Goal: Task Accomplishment & Management: Manage account settings

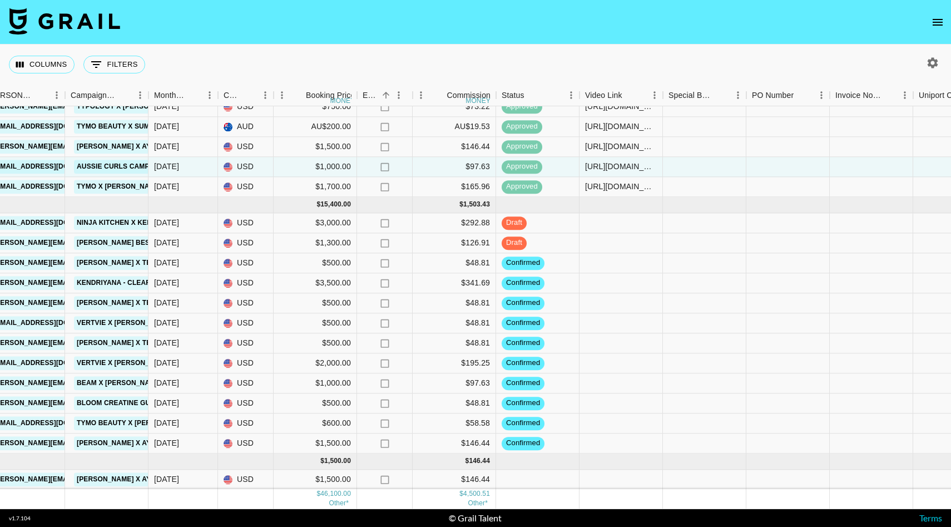
scroll to position [598, 463]
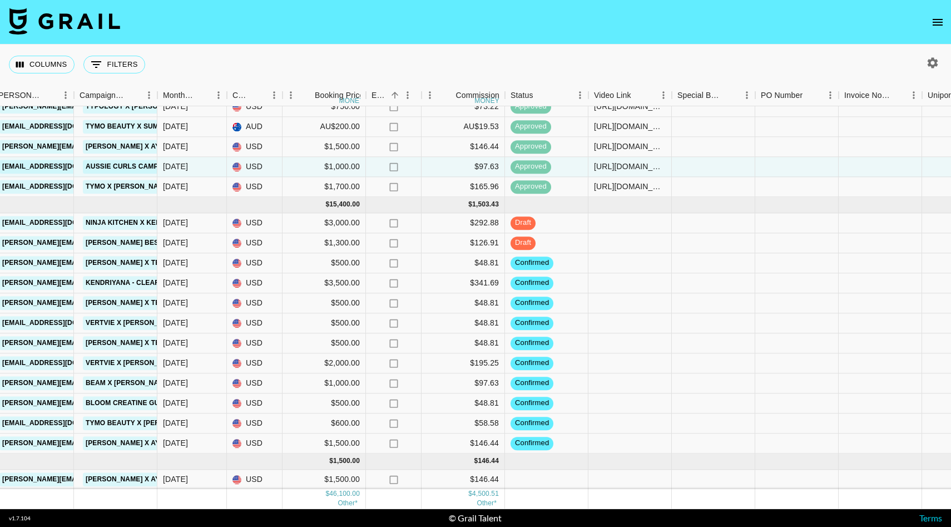
click at [929, 24] on button "open drawer" at bounding box center [938, 22] width 22 height 22
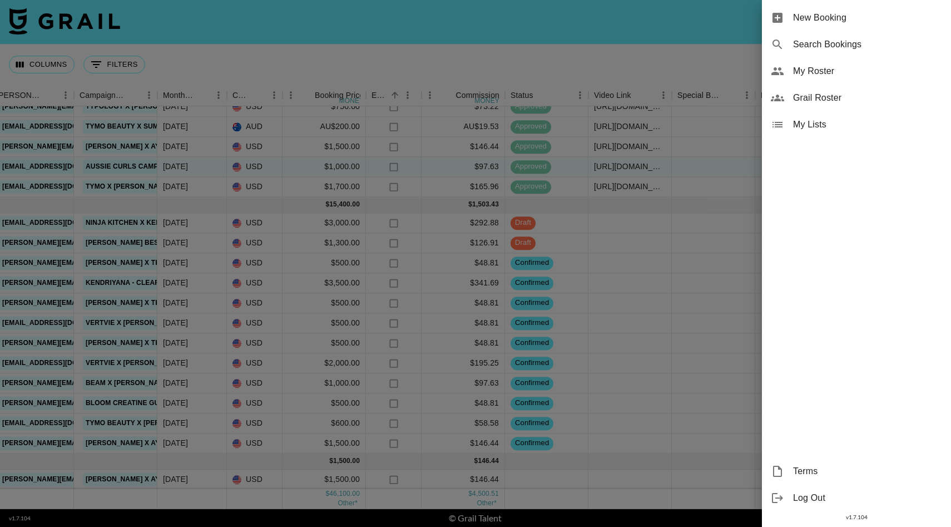
click at [830, 65] on span "My Roster" at bounding box center [867, 71] width 149 height 13
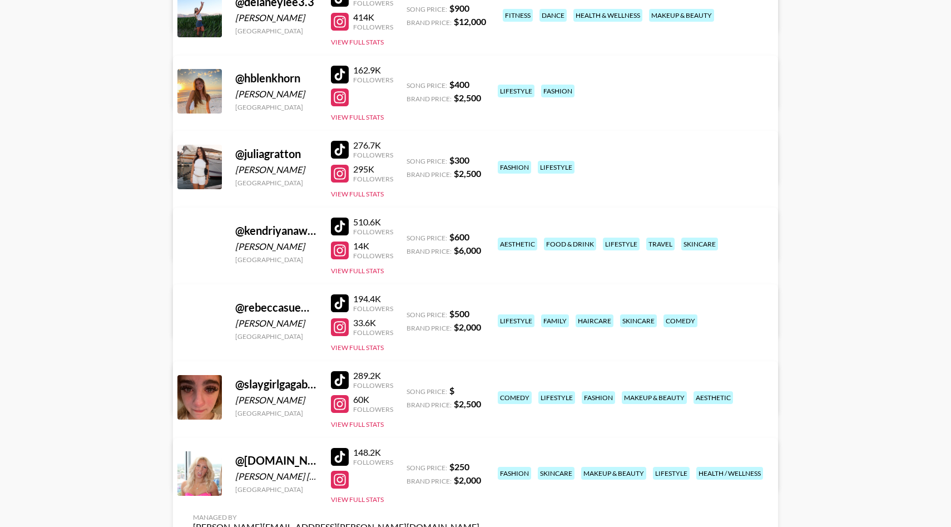
scroll to position [344, 0]
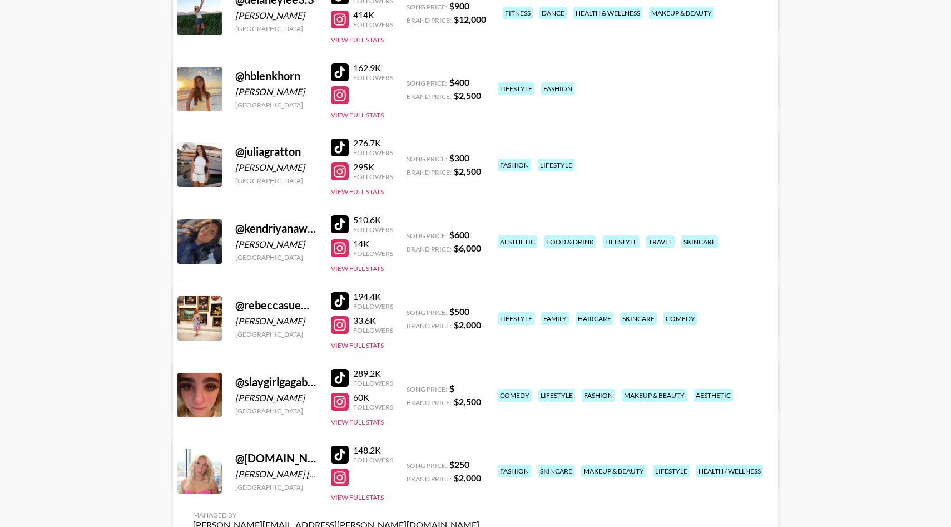
click at [480, 387] on link "View/Edit Details" at bounding box center [336, 392] width 286 height 11
click at [480, 464] on link "View/Edit Details" at bounding box center [336, 469] width 286 height 11
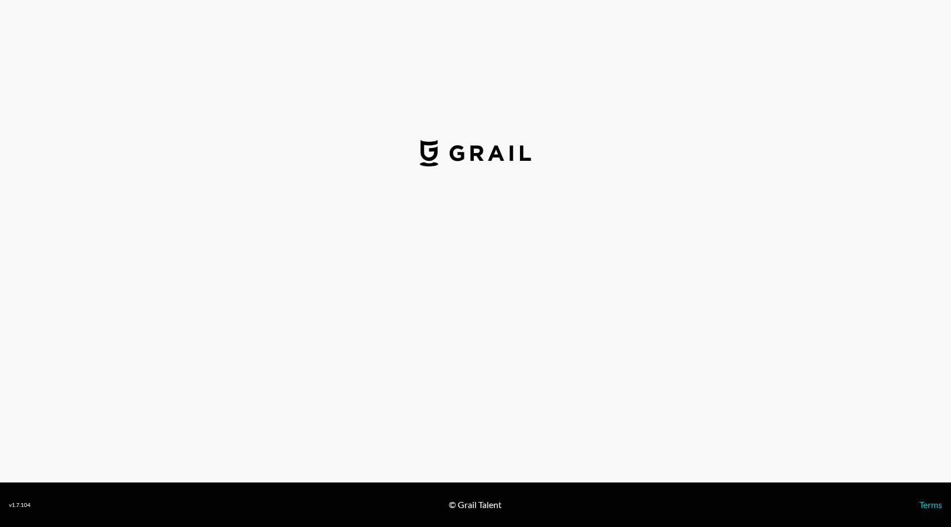
select select "USD"
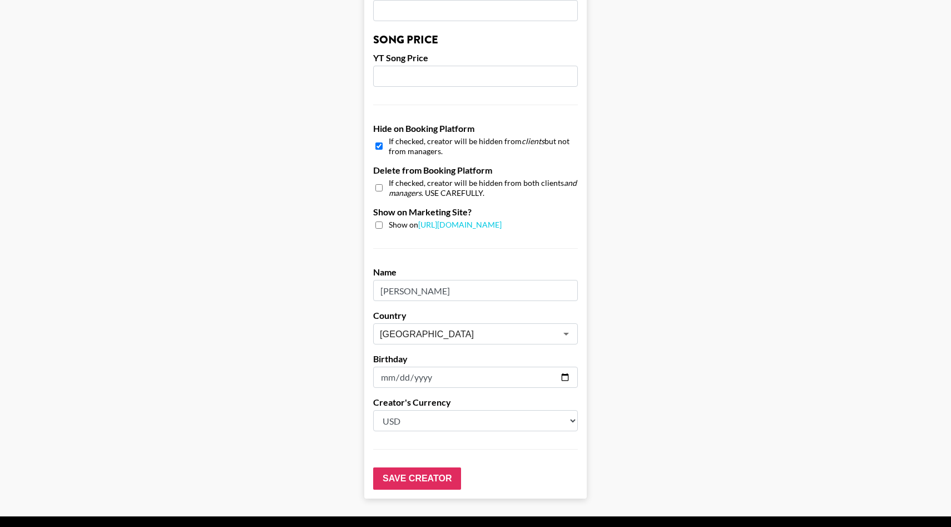
scroll to position [982, 0]
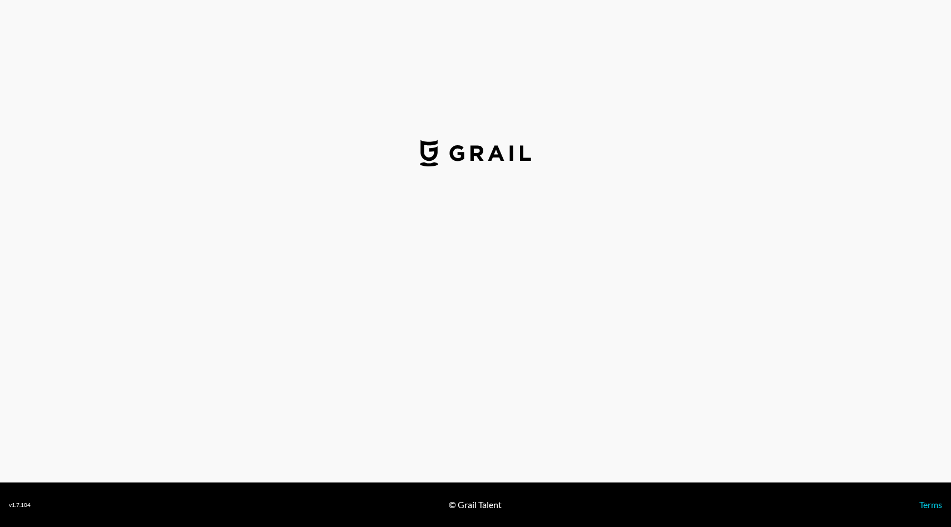
select select "USD"
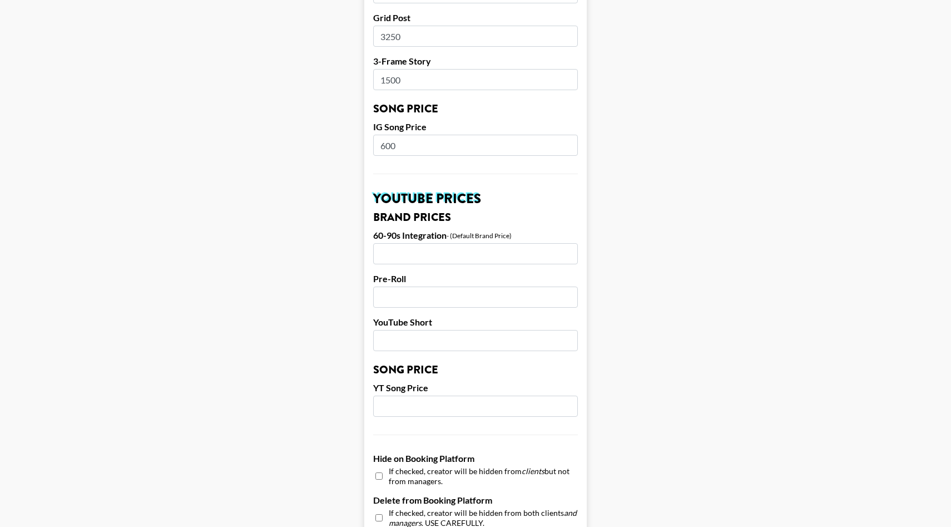
scroll to position [982, 0]
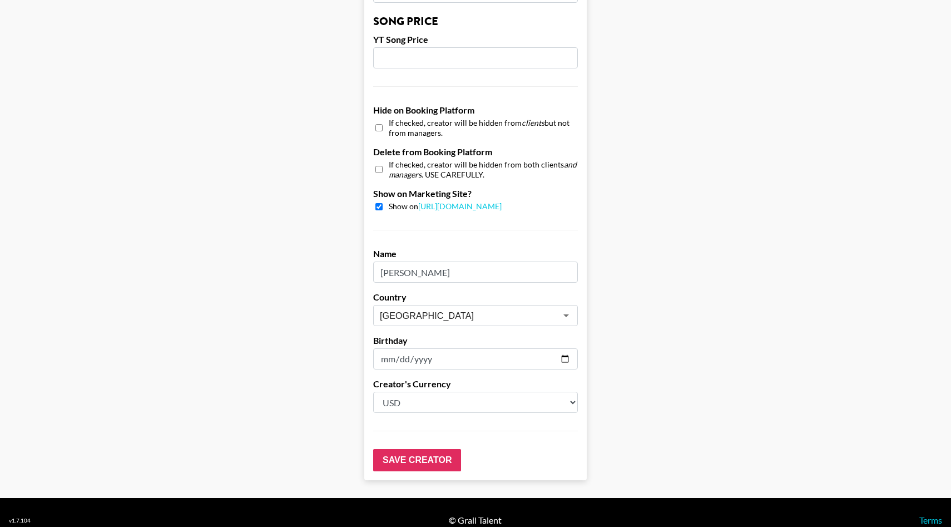
click at [544, 348] on input "2004-09-06" at bounding box center [475, 358] width 205 height 21
click at [434, 348] on input "2004-09-06" at bounding box center [475, 358] width 205 height 21
drag, startPoint x: 434, startPoint y: 344, endPoint x: 359, endPoint y: 344, distance: 75.7
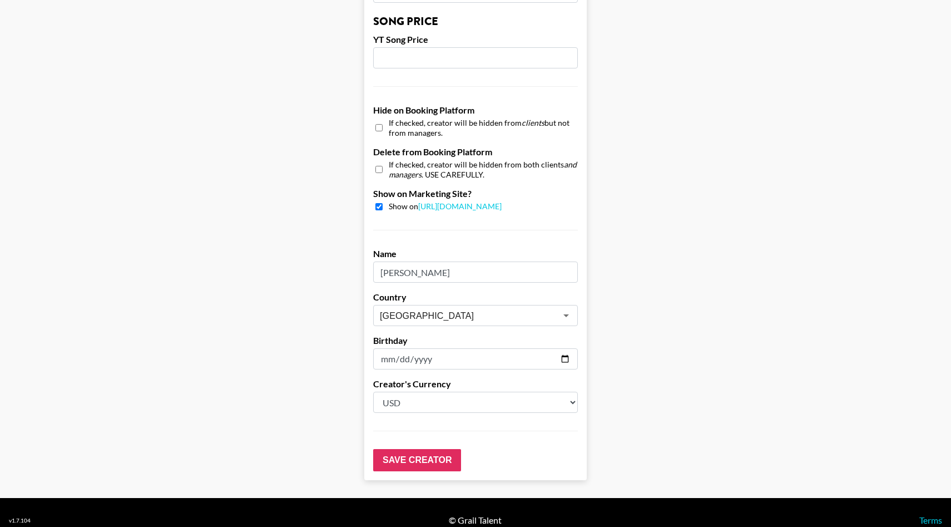
click at [442, 348] on input "2004-09-06" at bounding box center [475, 358] width 205 height 21
click at [423, 392] on select "Select a Currency USD GBP" at bounding box center [475, 402] width 205 height 21
click at [443, 348] on input "2004-09-06" at bounding box center [475, 358] width 205 height 21
